Goal: Information Seeking & Learning: Learn about a topic

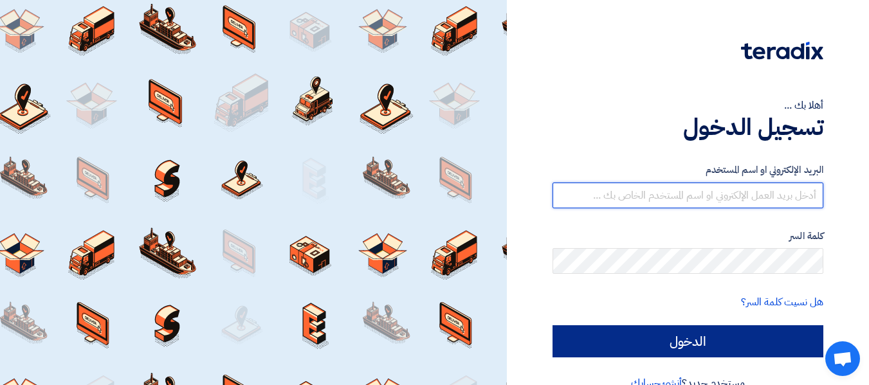
type input "[PERSON_NAME][EMAIL_ADDRESS][DOMAIN_NAME]"
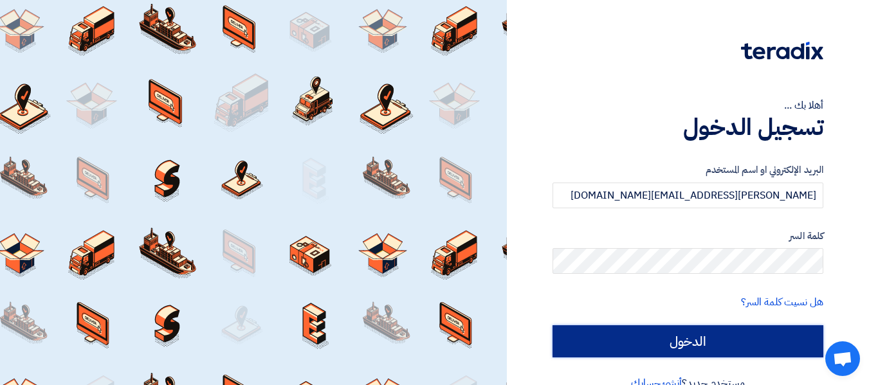
click at [680, 336] on input "الدخول" at bounding box center [687, 341] width 271 height 32
type input "Sign in"
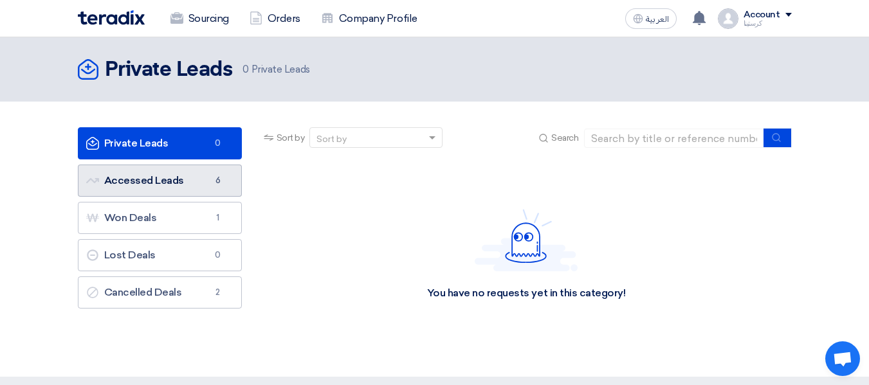
click at [162, 194] on link "Accessed Leads Accessed Leads 6" at bounding box center [160, 181] width 164 height 32
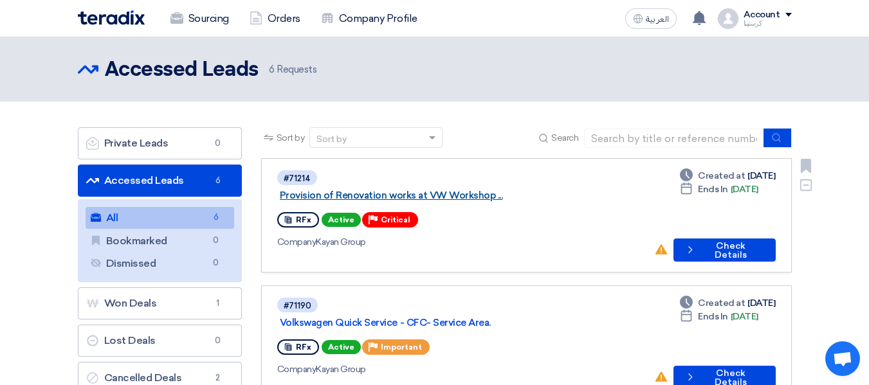
click at [435, 190] on link "Provision of Renovation works at VW Workshop ..." at bounding box center [440, 196] width 321 height 12
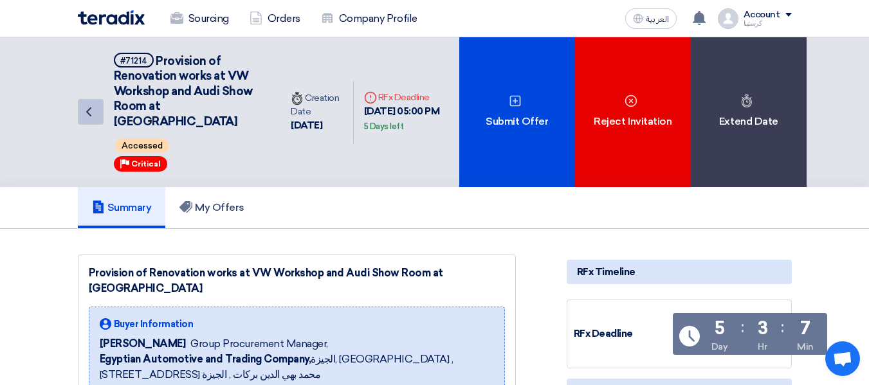
click at [91, 105] on icon "Back" at bounding box center [88, 111] width 15 height 15
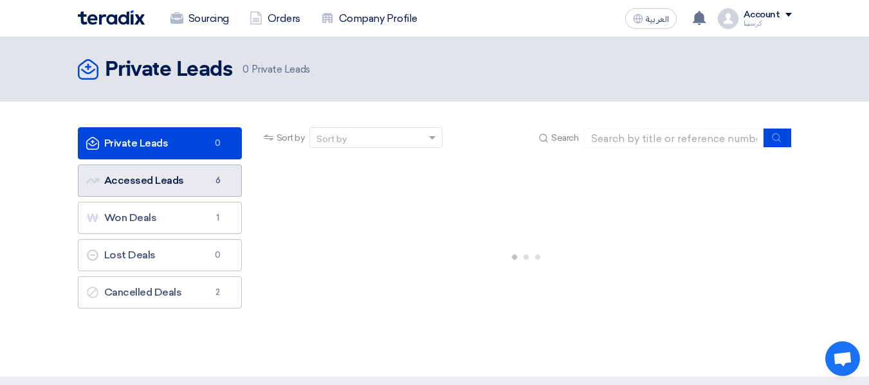
click at [204, 181] on link "Accessed Leads Accessed Leads 6" at bounding box center [160, 181] width 164 height 32
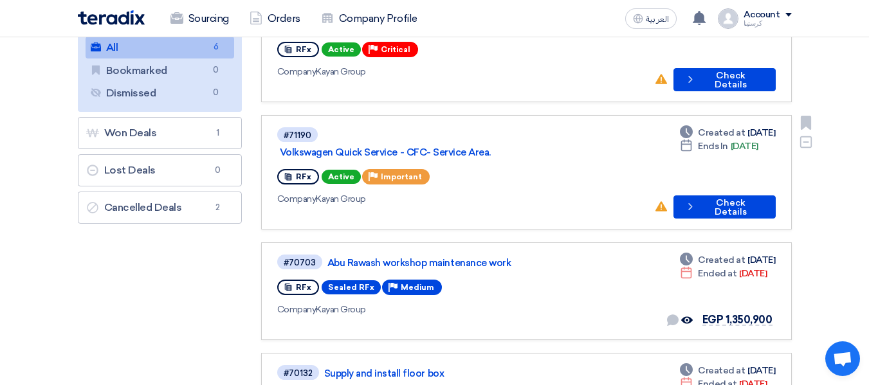
scroll to position [193, 0]
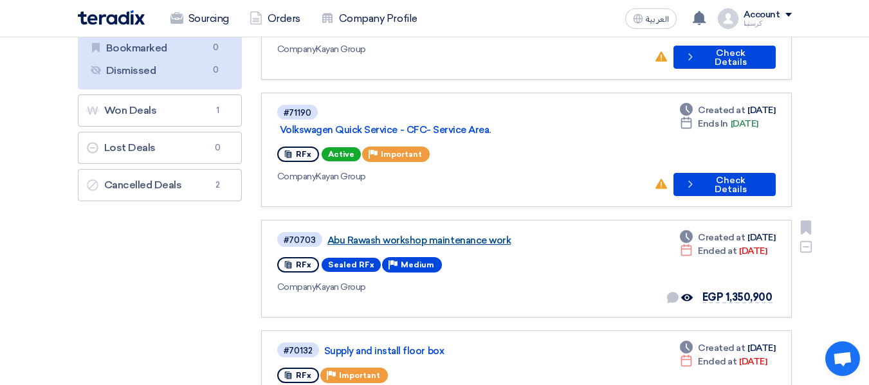
click at [459, 235] on link "Abu Rawash workshop maintenance work" at bounding box center [487, 241] width 321 height 12
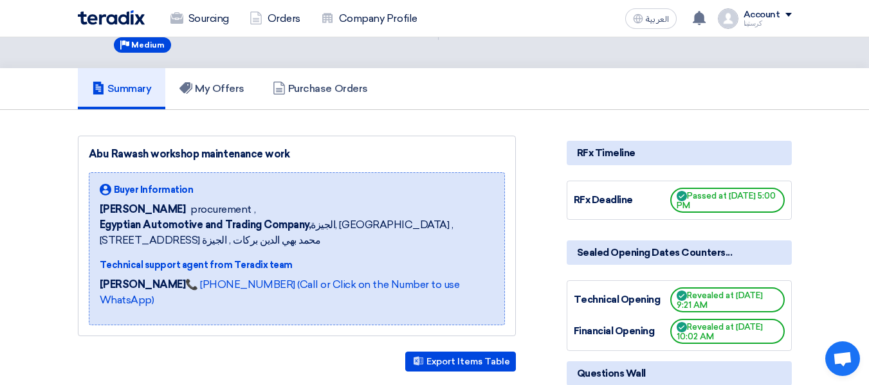
scroll to position [64, 0]
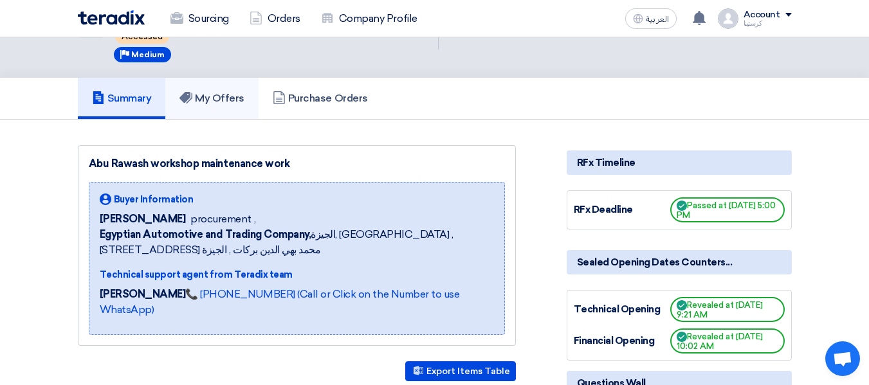
click at [222, 103] on h5 "My Offers" at bounding box center [211, 98] width 65 height 13
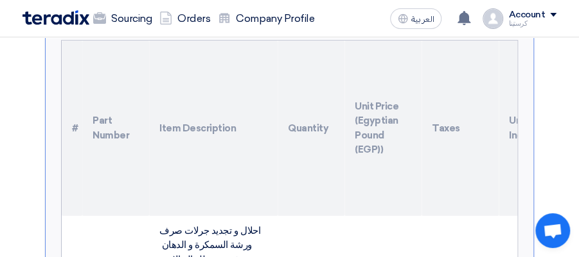
scroll to position [86, 0]
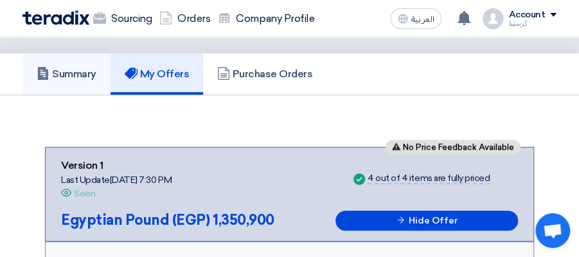
click at [82, 79] on h5 "Summary" at bounding box center [67, 74] width 60 height 13
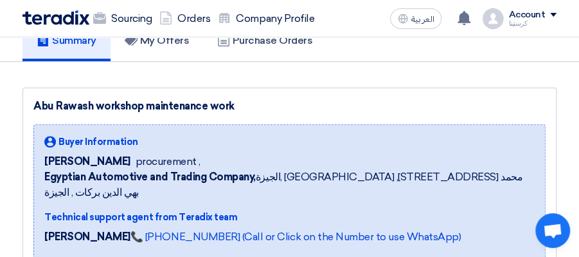
scroll to position [129, 0]
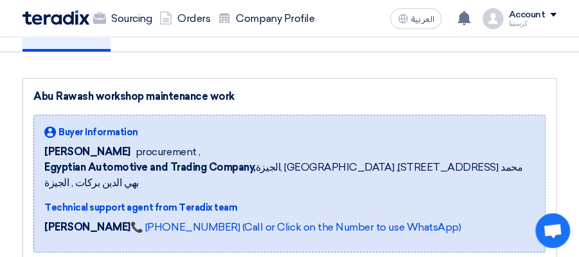
click at [215, 93] on div "Abu Rawash workshop maintenance work" at bounding box center [289, 96] width 512 height 15
drag, startPoint x: 229, startPoint y: 94, endPoint x: 36, endPoint y: 86, distance: 193.1
click at [36, 86] on div "Abu Rawash workshop maintenance work Buyer Information [PERSON_NAME] procuremen…" at bounding box center [290, 170] width 534 height 185
copy div "Abu Rawash workshop maintenance work"
